Goal: Transaction & Acquisition: Purchase product/service

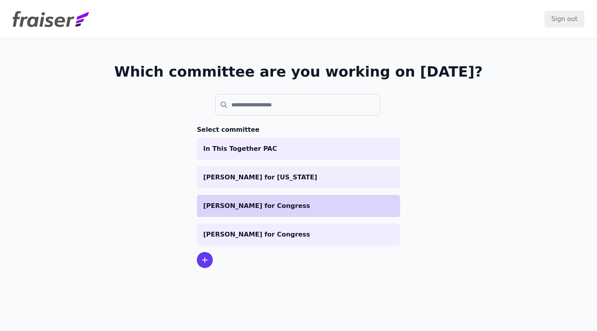
drag, startPoint x: 234, startPoint y: 199, endPoint x: 227, endPoint y: 199, distance: 7.1
click at [234, 199] on li "[PERSON_NAME] for Congress" at bounding box center [298, 206] width 203 height 22
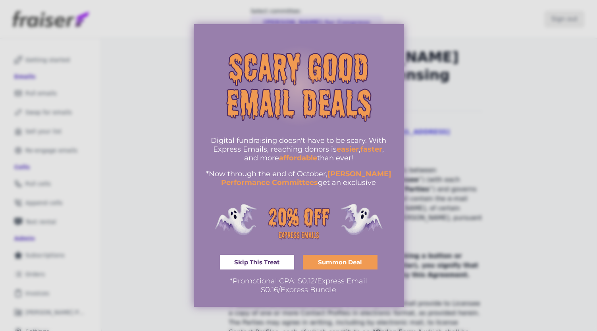
click at [148, 149] on div at bounding box center [298, 165] width 597 height 331
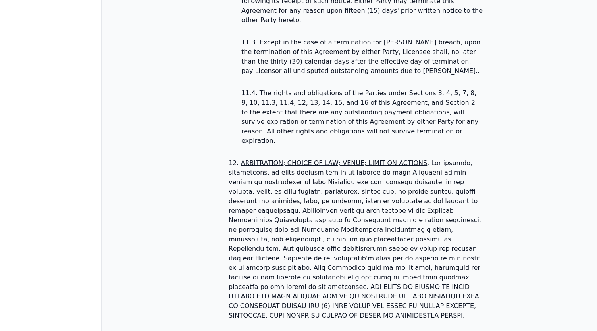
scroll to position [2190, 0]
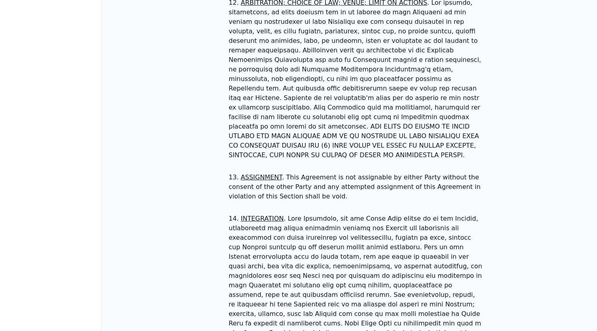
checkbox input "true"
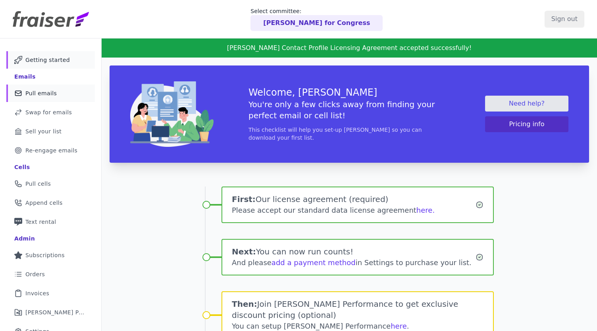
click at [43, 97] on link "Mail Icon Outline of a mail envelope Pull emails" at bounding box center [50, 93] width 88 height 17
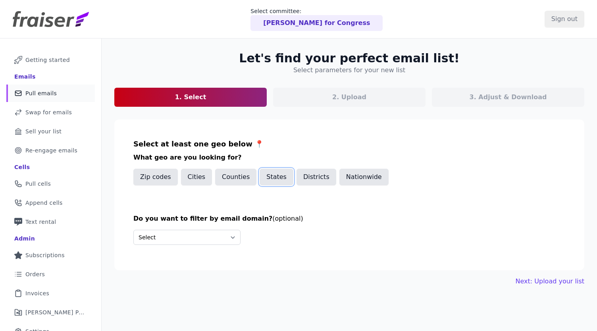
click at [265, 180] on button "States" at bounding box center [277, 177] width 34 height 17
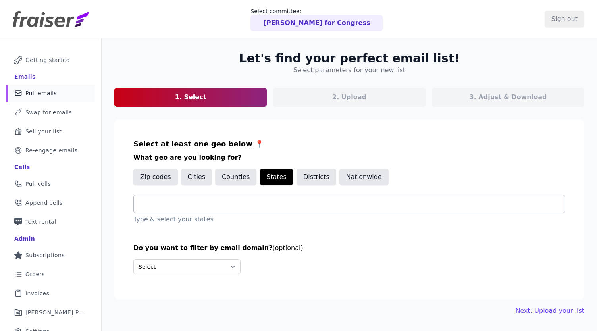
click at [238, 206] on input "text" at bounding box center [352, 204] width 425 height 10
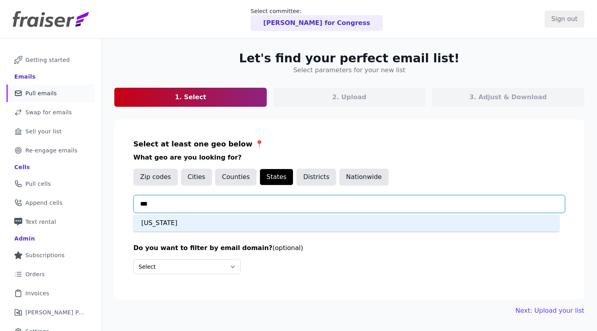
type input "****"
click at [247, 227] on div "[US_STATE]" at bounding box center [346, 223] width 426 height 17
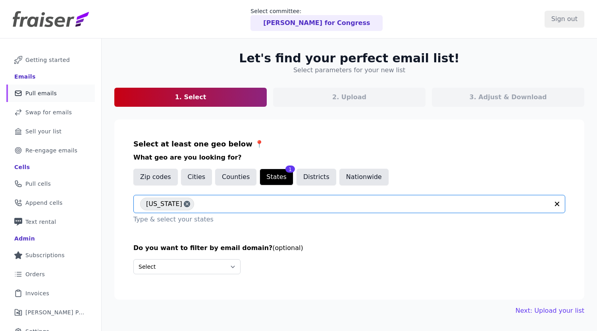
scroll to position [38, 0]
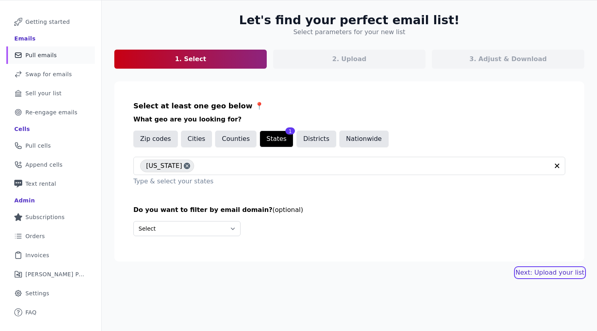
click at [544, 274] on link "Next: Upload your list" at bounding box center [550, 273] width 69 height 10
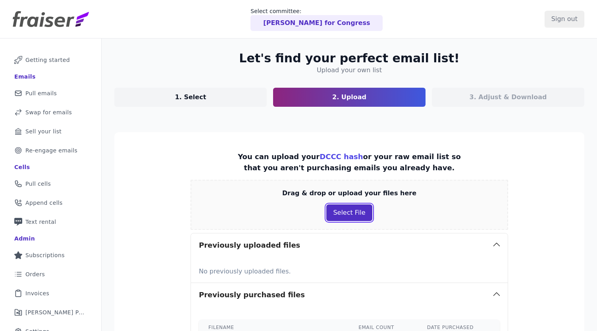
click at [352, 213] on button "Select File" at bounding box center [349, 212] width 46 height 17
click at [337, 209] on button "Select File" at bounding box center [349, 212] width 46 height 17
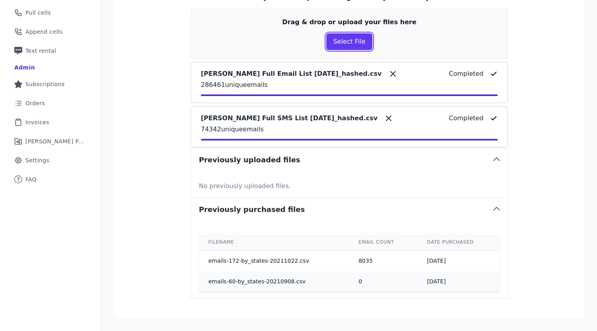
scroll to position [230, 0]
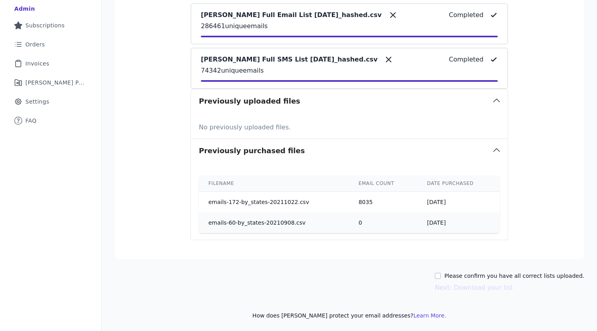
click at [494, 273] on label "Please confirm you have all correct lists uploaded." at bounding box center [514, 276] width 140 height 8
click at [441, 273] on input "Please confirm you have all correct lists uploaded." at bounding box center [438, 276] width 6 height 6
checkbox input "true"
click at [474, 287] on button "Next: Download your list" at bounding box center [474, 288] width 78 height 10
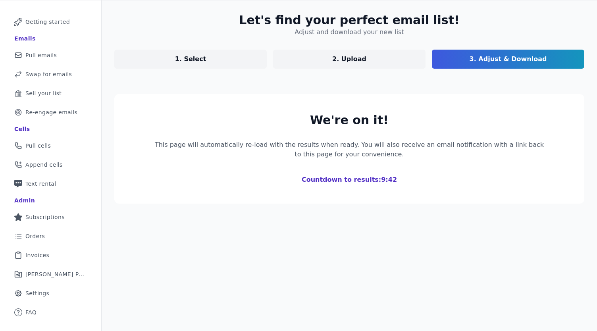
scroll to position [116, 0]
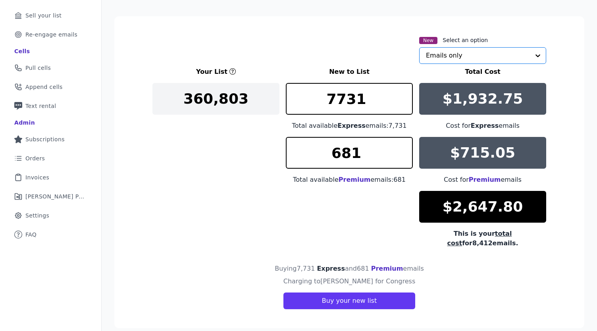
click at [489, 54] on input "text" at bounding box center [478, 56] width 104 height 16
click at [387, 54] on div "New Select an option Emails only" at bounding box center [349, 49] width 394 height 29
click at [462, 55] on input "text" at bounding box center [478, 56] width 104 height 16
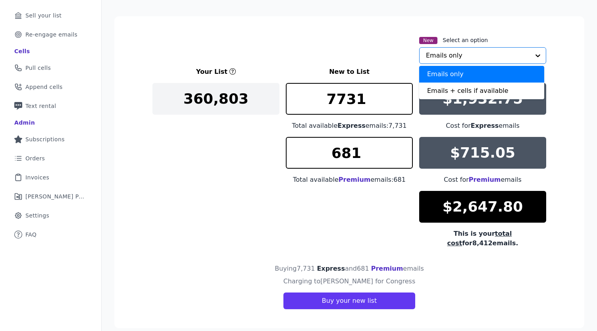
click at [419, 79] on div "Emails only" at bounding box center [481, 74] width 125 height 17
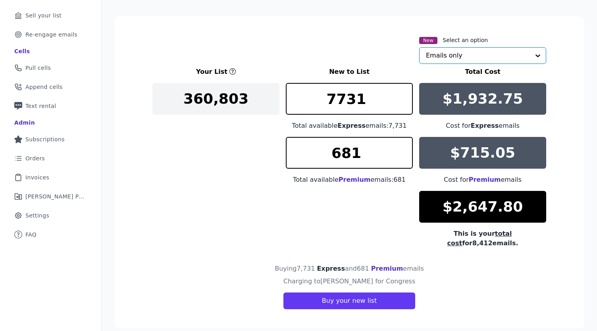
click at [420, 51] on div "Option Emails only, selected. Select is focused, type to refine list, press dow…" at bounding box center [482, 55] width 127 height 17
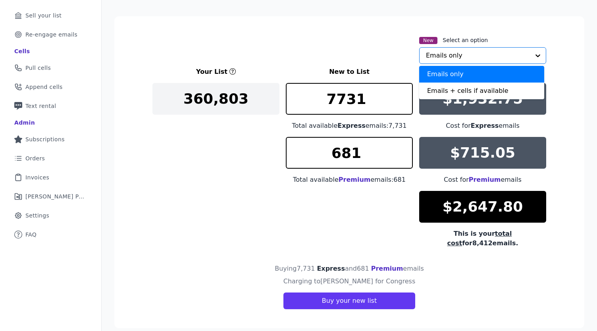
click at [492, 52] on input "text" at bounding box center [478, 56] width 104 height 16
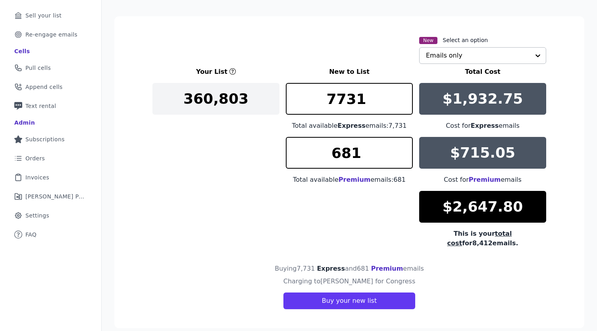
click at [485, 55] on input "text" at bounding box center [478, 56] width 104 height 16
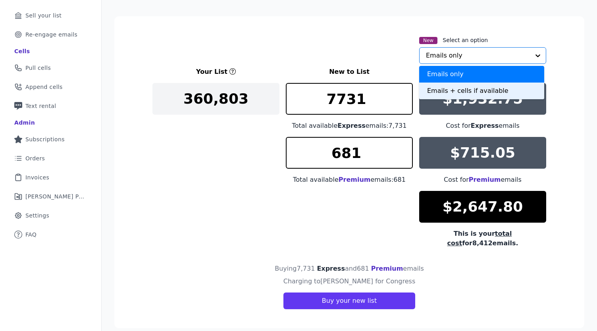
click at [479, 91] on div "Emails + cells if available" at bounding box center [481, 91] width 125 height 17
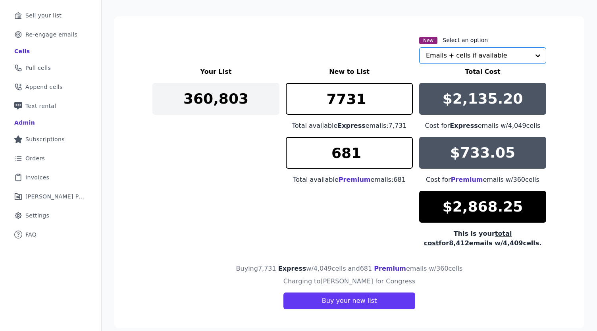
click at [209, 181] on div "Your List New to List Total Cost 360,803 7731 Total available Express emails: 7…" at bounding box center [349, 157] width 394 height 181
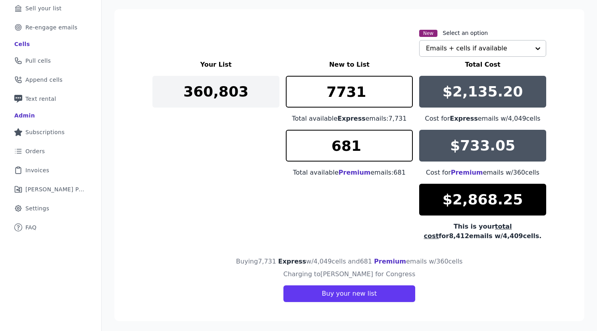
scroll to position [125, 0]
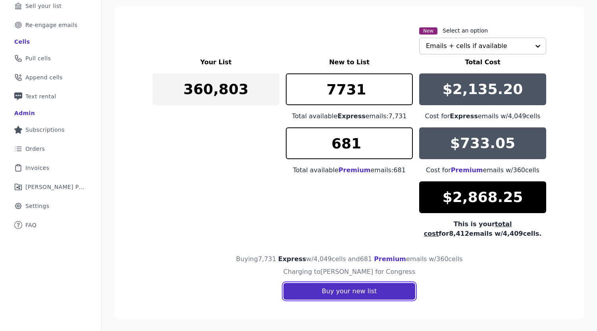
click at [356, 292] on button "Buy your new list" at bounding box center [349, 291] width 132 height 17
